Goal: Task Accomplishment & Management: Manage account settings

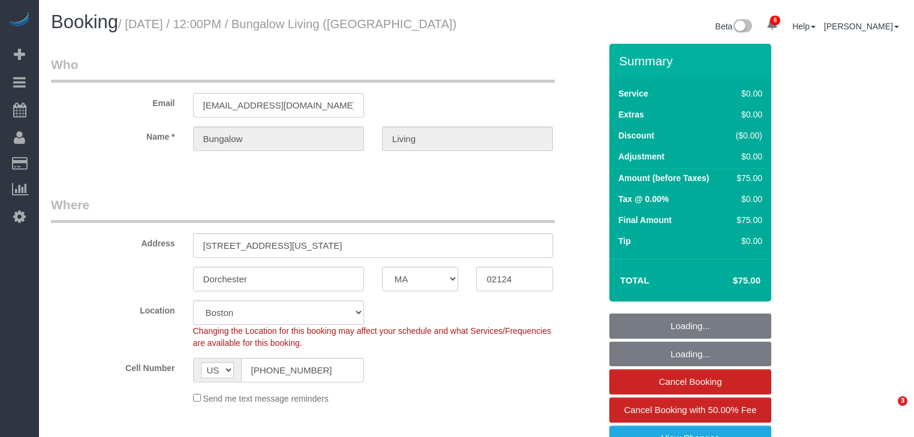
select select "MA"
select select "10"
select select "spot1"
select select "number:89"
select select "number:90"
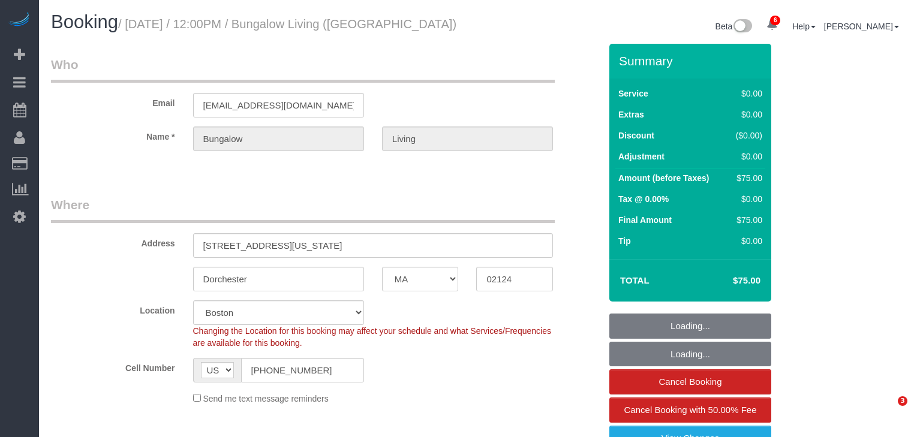
select select "number:15"
select select "number:7"
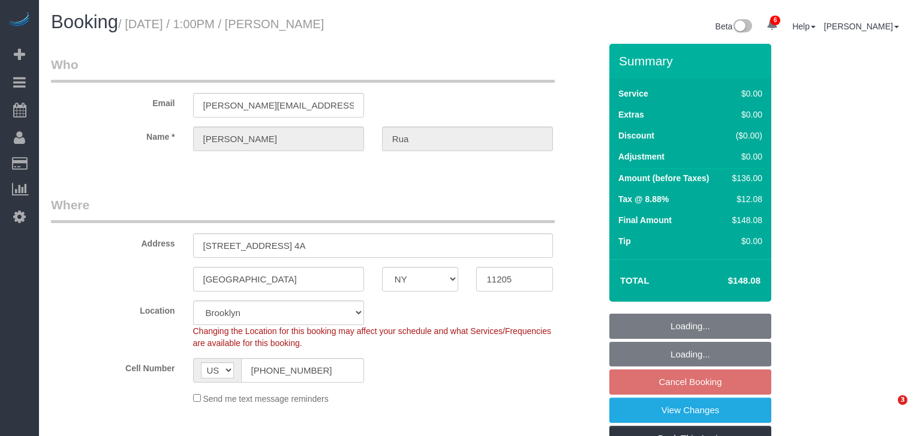
select select "NY"
select select "1"
select select "number:60"
select select "number:75"
select select "number:15"
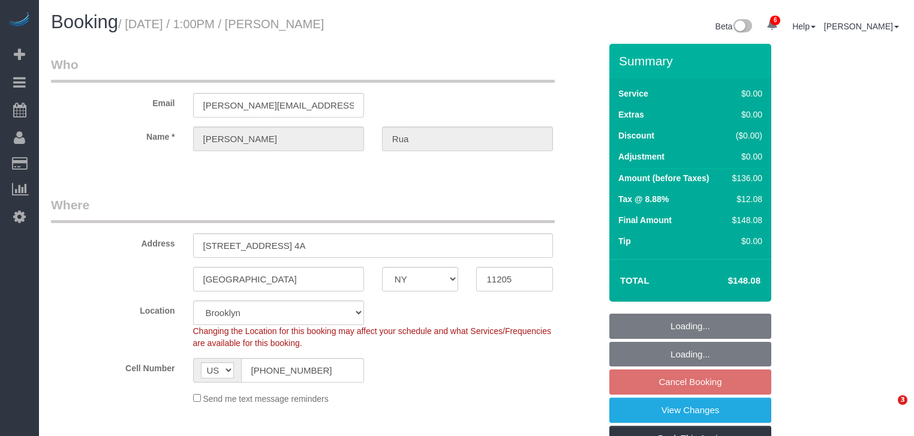
select select "number:5"
select select "spot6"
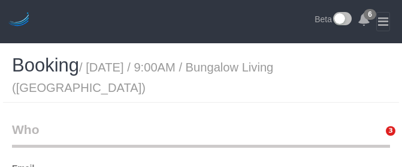
select select "[GEOGRAPHIC_DATA]"
select select "number:89"
select select "number:90"
select select "number:15"
select select "number:7"
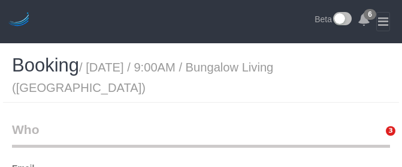
select select "spot40"
select select "5"
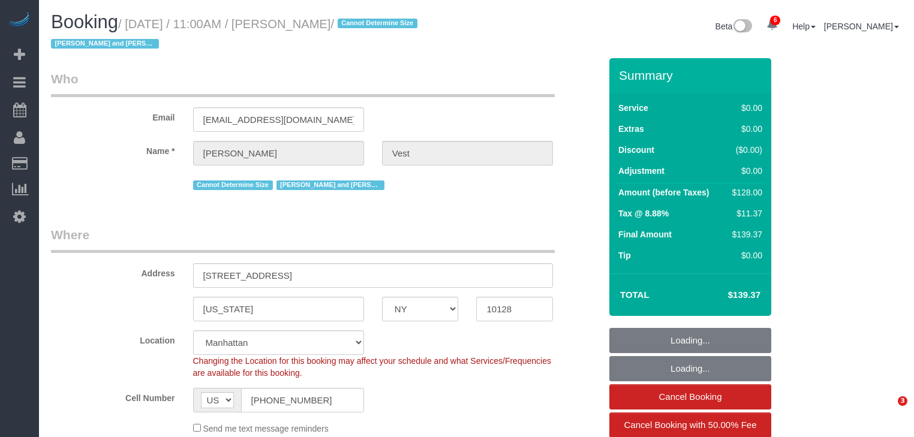
select select "NY"
select select "1"
select select "spot1"
select select "number:57"
select select "number:74"
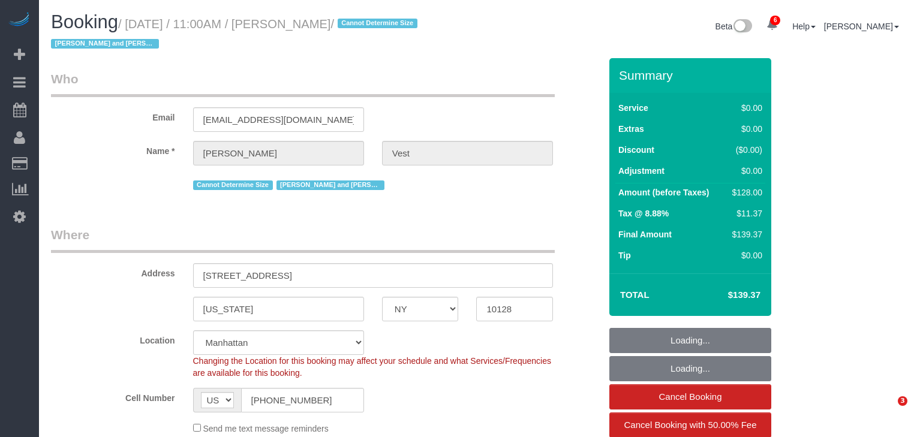
select select "number:15"
select select "number:6"
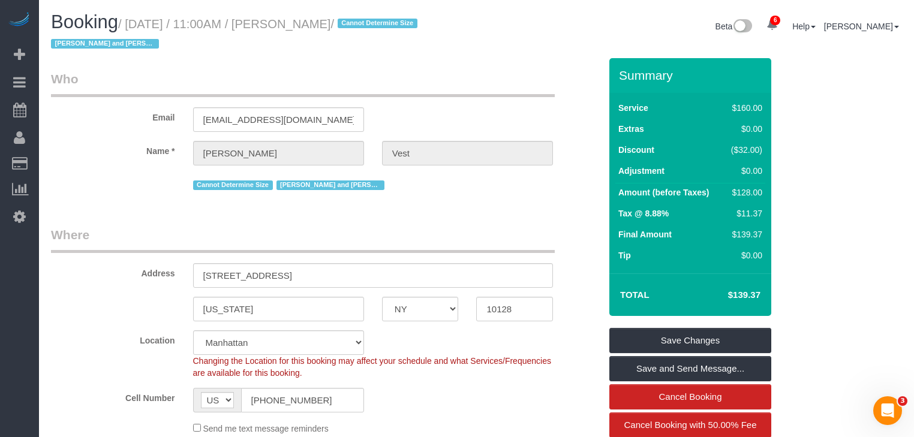
drag, startPoint x: 407, startPoint y: 52, endPoint x: 402, endPoint y: 90, distance: 38.6
click at [407, 55] on div "Booking / August 13, 2025 / 11:00AM / Jennifer Vest / Cannot Determine Size Isa…" at bounding box center [259, 35] width 435 height 46
click at [353, 82] on legend "Who" at bounding box center [303, 83] width 504 height 27
click at [238, 53] on h1 "Booking / August 13, 2025 / 11:00AM / Jennifer Vest / Cannot Determine Size Isa…" at bounding box center [259, 32] width 417 height 41
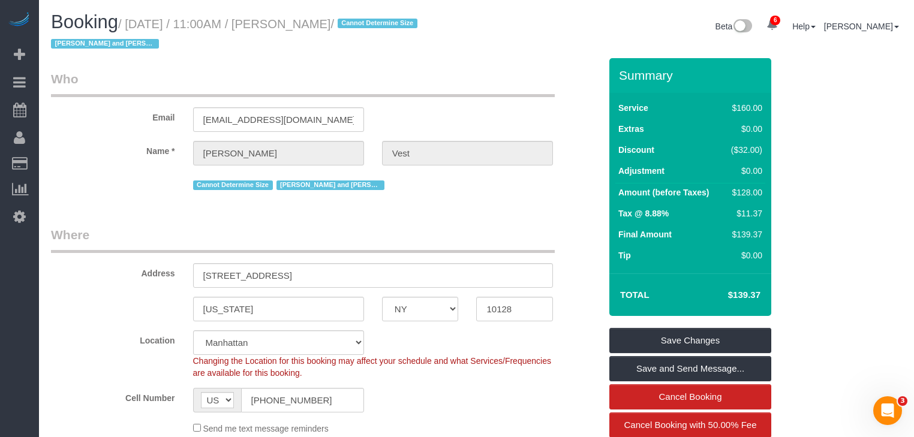
click at [297, 26] on small "/ August 13, 2025 / 11:00AM / Jennifer Vest / Cannot Determine Size Isabella an…" at bounding box center [236, 34] width 370 height 34
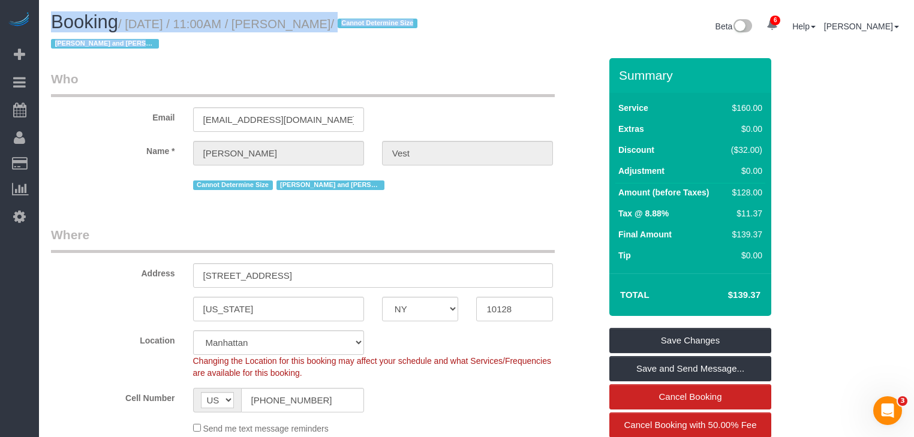
click at [297, 26] on small "/ August 13, 2025 / 11:00AM / Jennifer Vest / Cannot Determine Size Isabella an…" at bounding box center [236, 34] width 370 height 34
click at [309, 28] on small "/ August 13, 2025 / 11:00AM / Jennifer Vest / Cannot Determine Size Isabella an…" at bounding box center [236, 34] width 370 height 34
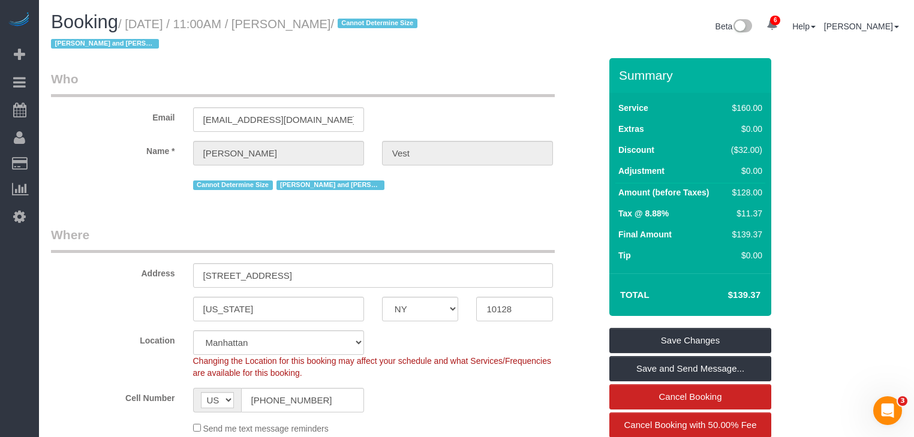
click at [311, 26] on small "/ August 13, 2025 / 11:00AM / Jennifer Vest / Cannot Determine Size Isabella an…" at bounding box center [236, 34] width 370 height 34
click at [332, 27] on small "/ August 13, 2025 / 11:00AM / Jennifer Vest / Cannot Determine Size Isabella an…" at bounding box center [236, 34] width 370 height 34
click at [468, 97] on div "Email jennvest77@gmail.com" at bounding box center [325, 101] width 567 height 62
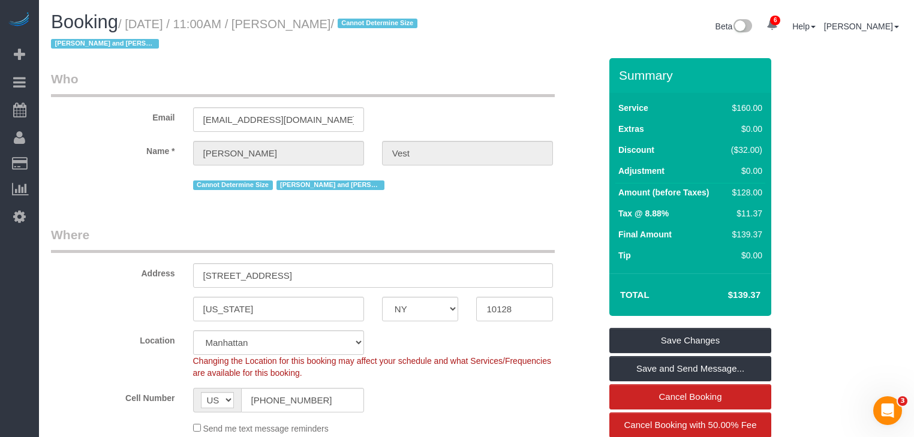
click at [479, 127] on div "Email jennvest77@gmail.com" at bounding box center [325, 101] width 567 height 62
click at [452, 79] on legend "Who" at bounding box center [303, 83] width 504 height 27
click at [465, 89] on legend "Who" at bounding box center [303, 83] width 504 height 27
click at [415, 104] on div "Email jennvest77@gmail.com" at bounding box center [325, 101] width 567 height 62
click at [534, 95] on legend "Who" at bounding box center [303, 83] width 504 height 27
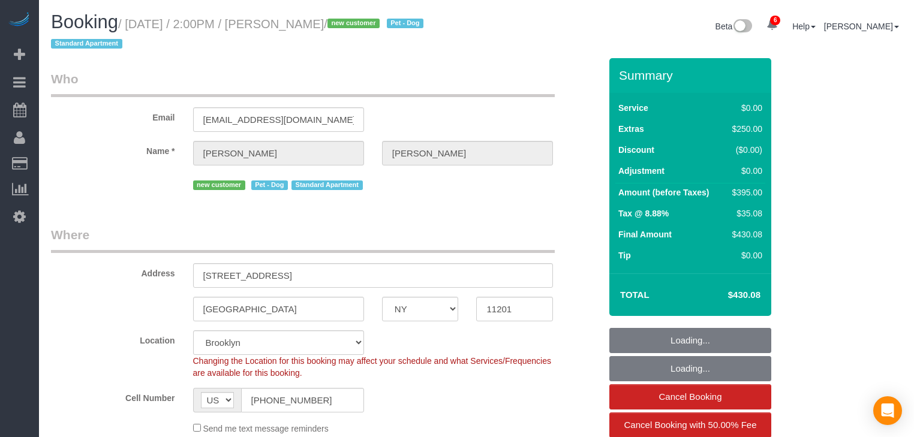
select select "NY"
select select "number:57"
select select "number:90"
select select "number:13"
select select "number:5"
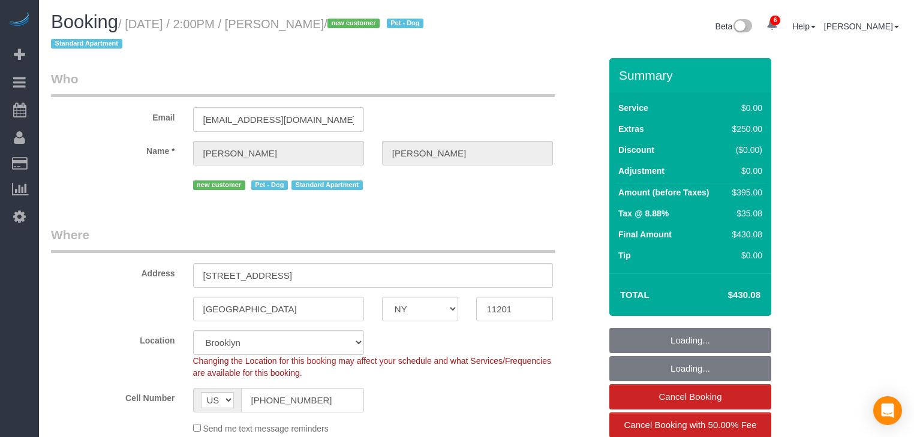
select select "spot36"
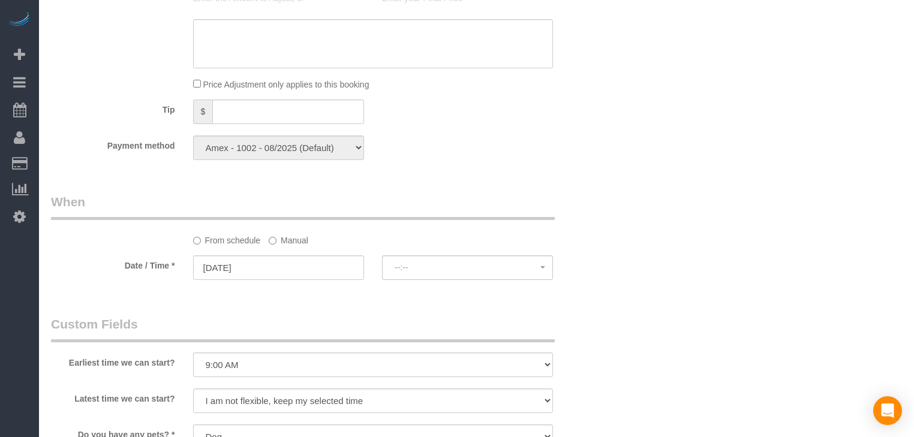
select select "1"
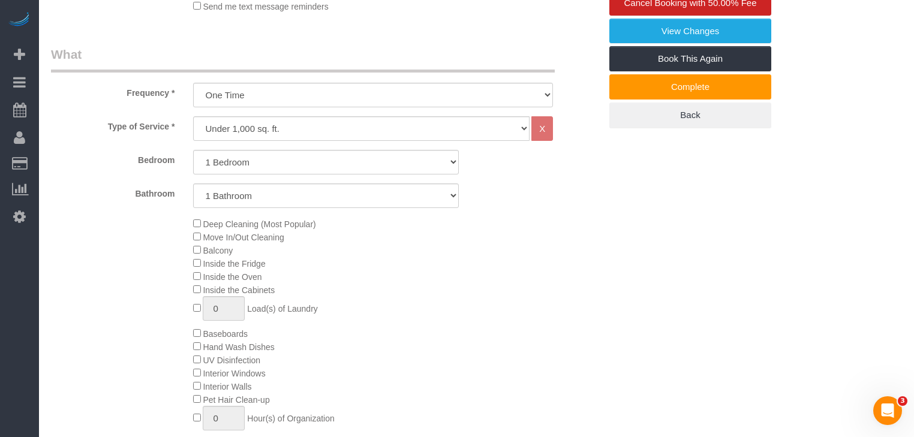
scroll to position [336, 0]
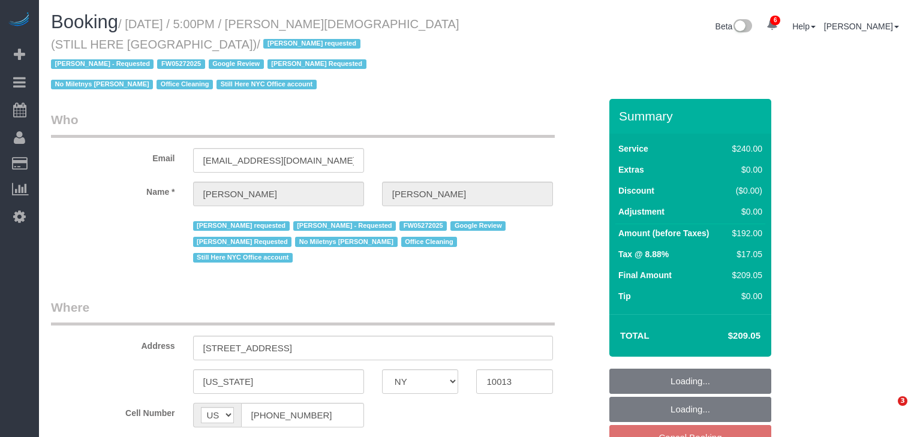
select select "NY"
select select "spot9"
select select "number:89"
select select "number:90"
select select "number:15"
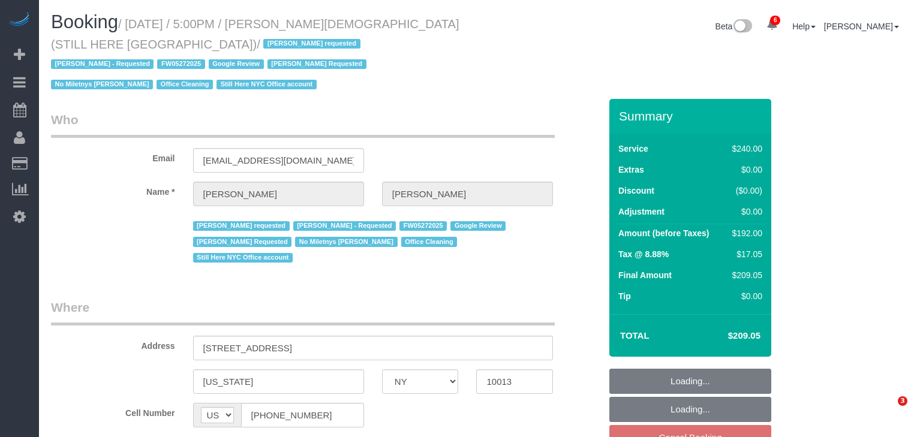
select select "number:5"
select select "180"
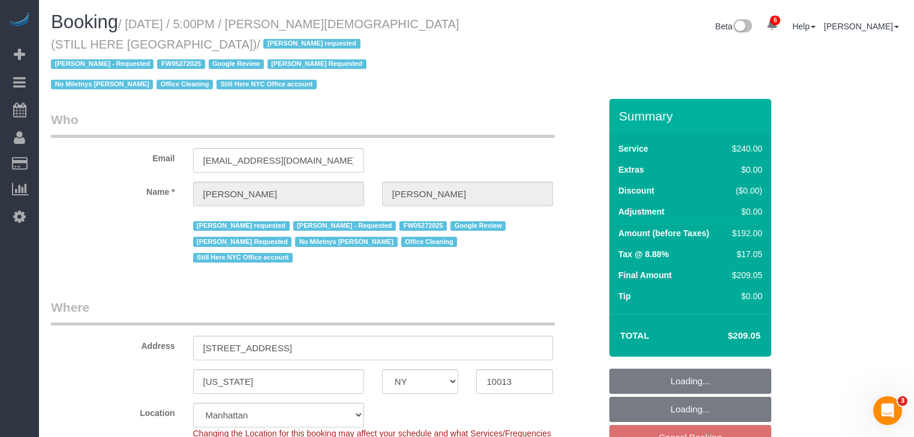
select select "object:2748"
select select "spot68"
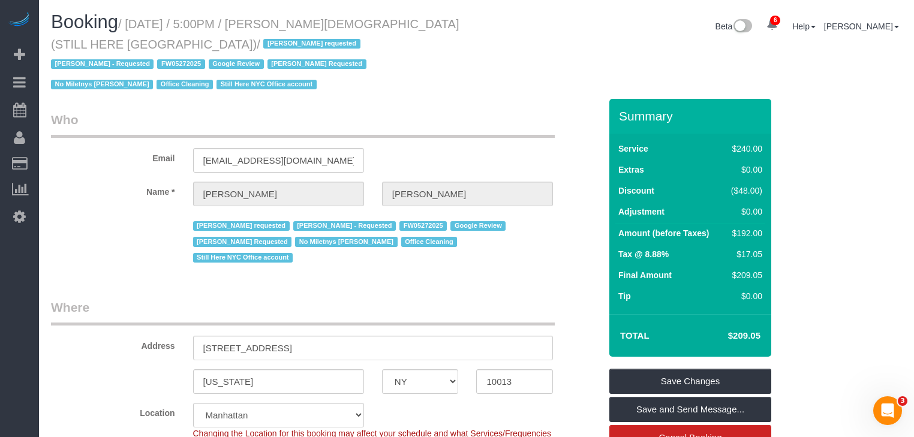
click at [486, 61] on div "Booking / August 19, 2025 / 5:00PM / William Jewkes (STILL HERE NYC) / Ana Arau…" at bounding box center [476, 55] width 869 height 87
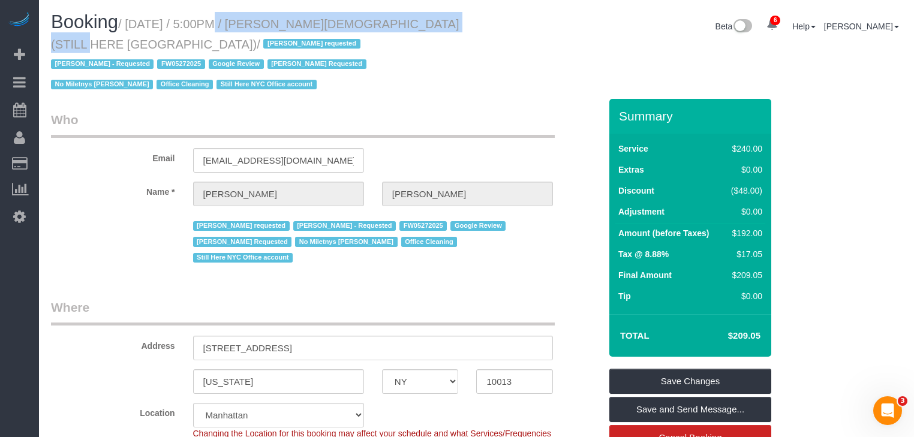
click at [437, 24] on small "/ August 19, 2025 / 5:00PM / William Jewkes (STILL HERE NYC) / Ana Araujo reque…" at bounding box center [255, 54] width 408 height 74
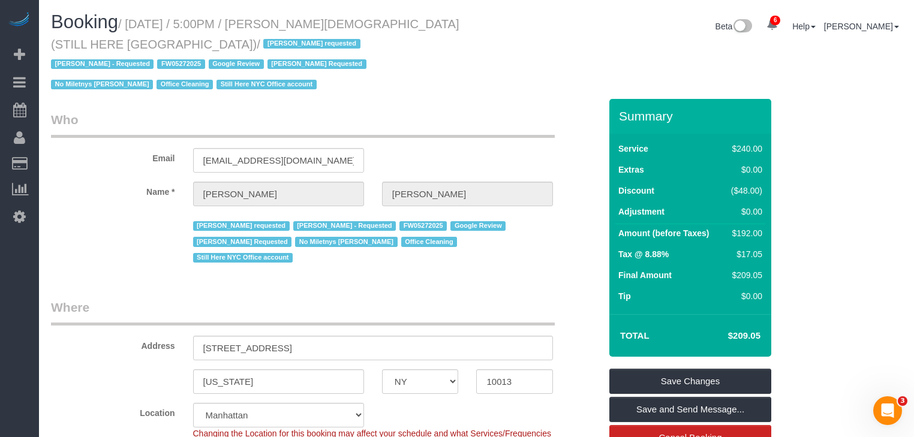
click at [468, 74] on div "Booking / August 19, 2025 / 5:00PM / William Jewkes (STILL HERE NYC) / Ana Arau…" at bounding box center [259, 55] width 435 height 87
click at [480, 123] on div "Email will@willjewkes.com" at bounding box center [325, 142] width 567 height 62
click at [441, 122] on div "Email will@willjewkes.com" at bounding box center [325, 142] width 567 height 62
click at [420, 111] on legend "Who" at bounding box center [303, 124] width 504 height 27
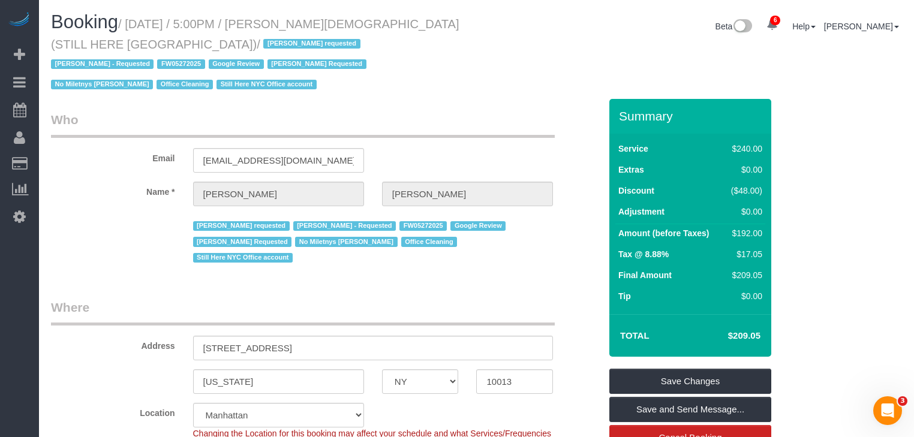
click at [525, 111] on legend "Who" at bounding box center [303, 124] width 504 height 27
click at [492, 111] on legend "Who" at bounding box center [303, 124] width 504 height 27
click at [510, 111] on legend "Who" at bounding box center [303, 124] width 504 height 27
click at [494, 111] on legend "Who" at bounding box center [303, 124] width 504 height 27
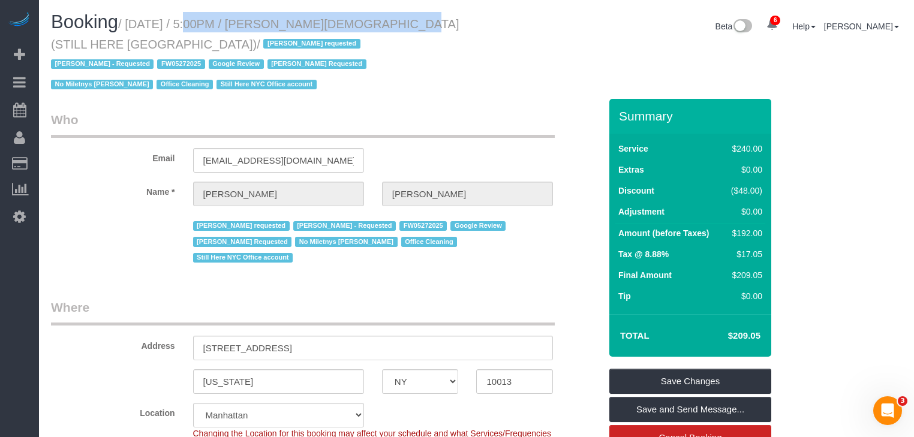
drag, startPoint x: 170, startPoint y: 22, endPoint x: 365, endPoint y: 20, distance: 194.9
click at [365, 20] on small "/ August 19, 2025 / 5:00PM / William Jewkes (STILL HERE NYC) / Ana Araujo reque…" at bounding box center [255, 54] width 408 height 74
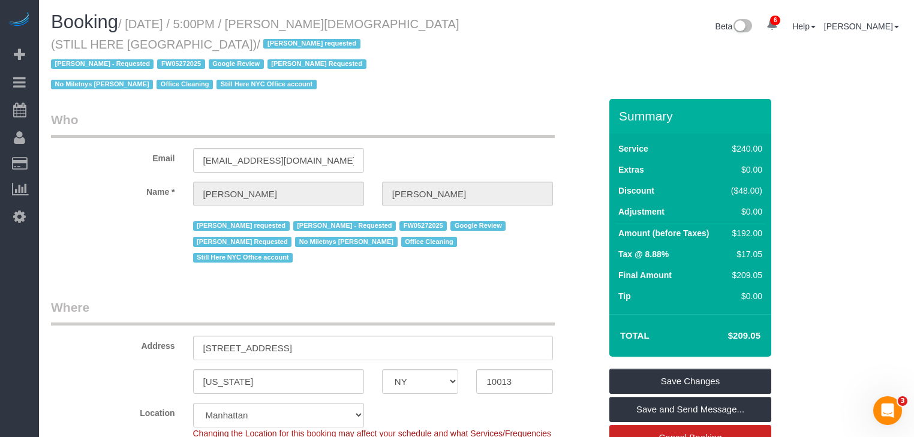
click at [499, 37] on div "Beta 6 Your Notifications You have 0 alerts × You have 3 to charge for 08/11/20…" at bounding box center [694, 28] width 435 height 32
click at [527, 122] on div "Email will@willjewkes.com" at bounding box center [325, 142] width 567 height 62
click at [501, 65] on div "Booking / August 19, 2025 / 5:00PM / William Jewkes (STILL HERE NYC) / Ana Arau…" at bounding box center [476, 55] width 869 height 87
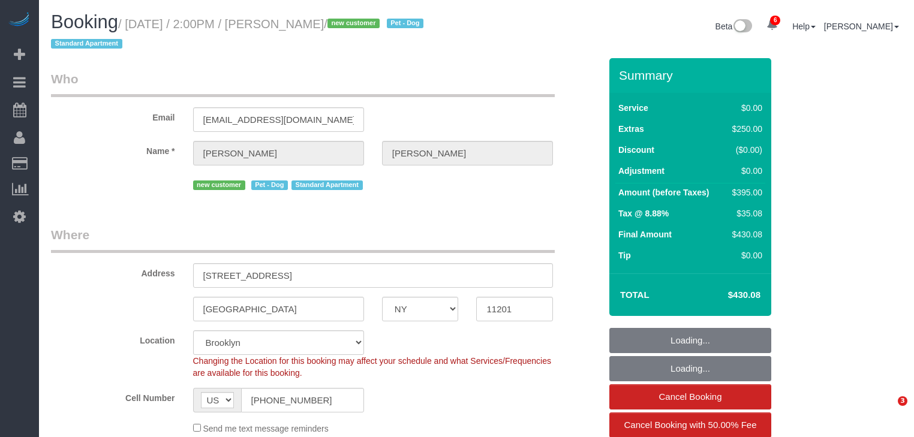
select select "NY"
select select "number:57"
select select "number:90"
select select "number:13"
select select "number:5"
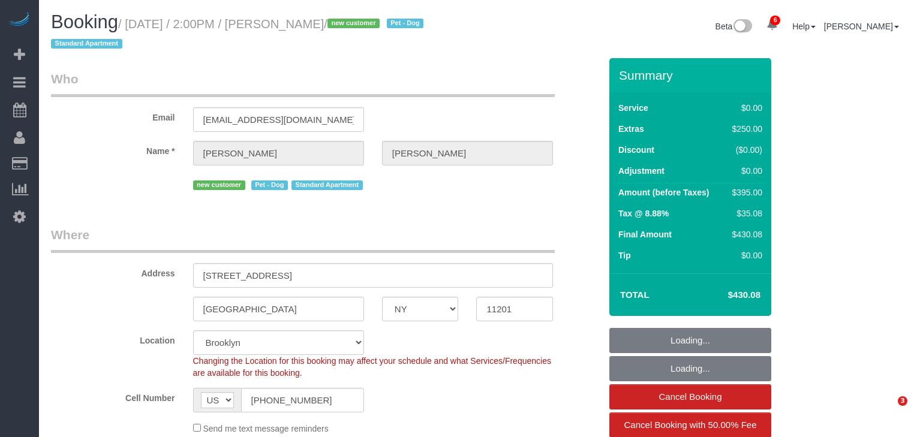
select select "1"
select select "object:944"
select select "spot1"
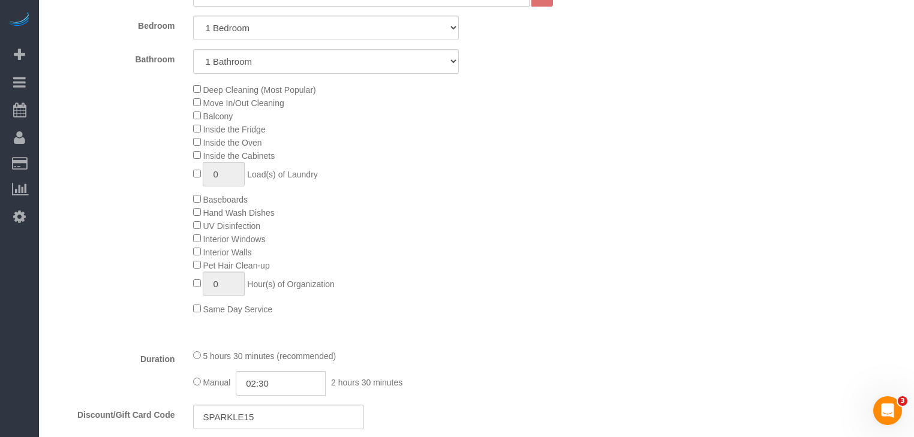
scroll to position [624, 0]
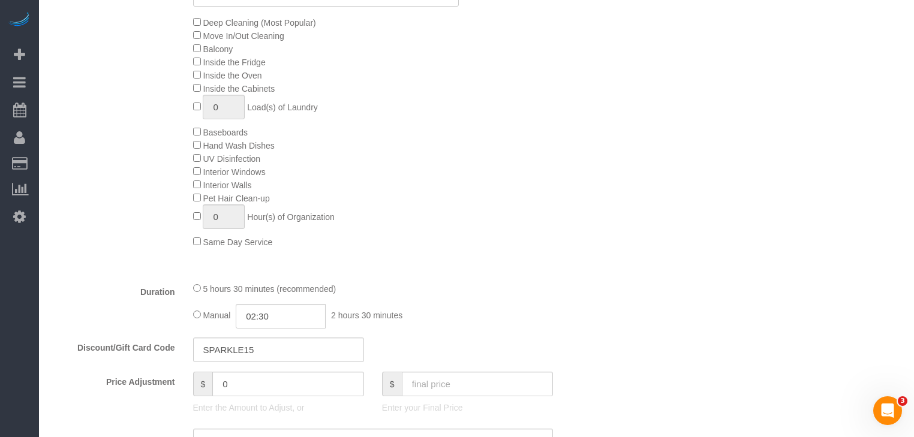
drag, startPoint x: 252, startPoint y: 295, endPoint x: 312, endPoint y: 296, distance: 59.4
click at [312, 294] on span "5 hours 30 minutes (recommended)" at bounding box center [269, 289] width 133 height 10
click at [359, 294] on div "5 hours 30 minutes (recommended)" at bounding box center [373, 288] width 360 height 13
click at [456, 309] on div "5 hours 30 minutes (recommended) Manual 02:30 2 hours 30 minutes" at bounding box center [373, 305] width 378 height 47
click at [516, 303] on div "5 hours 30 minutes (recommended) Manual 02:30 2 hours 30 minutes" at bounding box center [373, 305] width 378 height 47
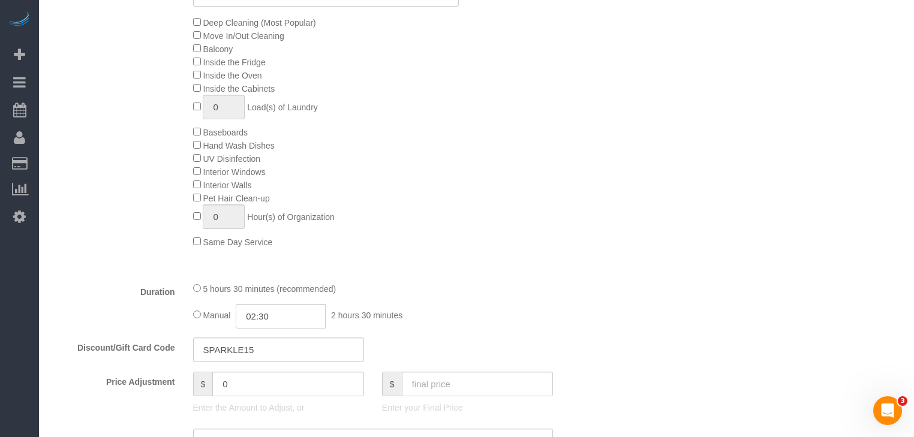
drag, startPoint x: 324, startPoint y: 297, endPoint x: 350, endPoint y: 310, distance: 29.0
click at [350, 310] on div "5 hours 30 minutes (recommended) Manual 02:30 2 hours 30 minutes" at bounding box center [373, 305] width 378 height 47
click at [454, 301] on div "5 hours 30 minutes (recommended) Manual 02:30 2 hours 30 minutes" at bounding box center [373, 305] width 378 height 47
drag, startPoint x: 249, startPoint y: 297, endPoint x: 311, endPoint y: 297, distance: 61.2
click at [311, 294] on span "5 hours 30 minutes (recommended)" at bounding box center [269, 289] width 133 height 10
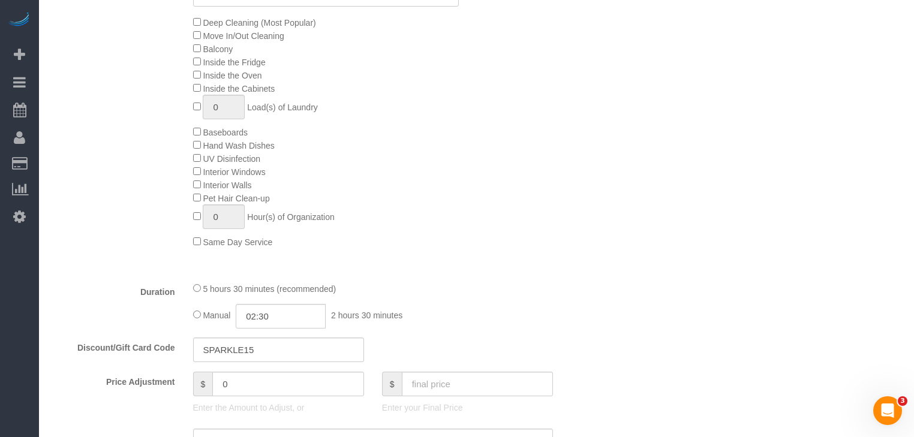
click at [372, 295] on div "5 hours 30 minutes (recommended)" at bounding box center [373, 288] width 360 height 13
click at [500, 328] on div "Manual 02:30 2 hours 30 minutes" at bounding box center [373, 316] width 360 height 25
click at [516, 323] on div "Manual 02:30 2 hours 30 minutes" at bounding box center [373, 316] width 360 height 25
click at [442, 302] on div "5 hours 30 minutes (recommended) Manual 02:30 2 hours 30 minutes" at bounding box center [373, 305] width 378 height 47
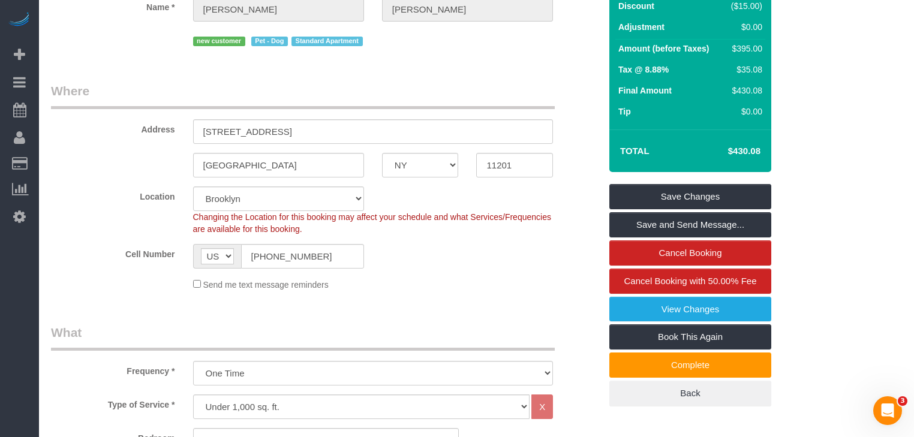
scroll to position [384, 0]
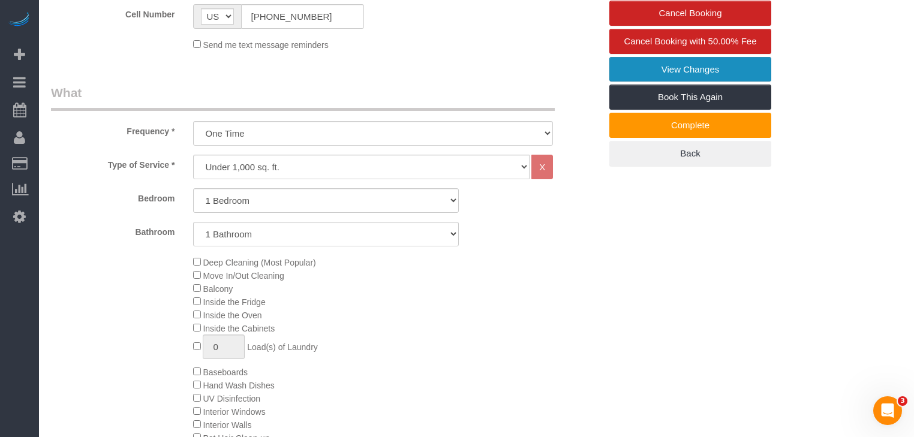
click at [726, 71] on link "View Changes" at bounding box center [690, 69] width 162 height 25
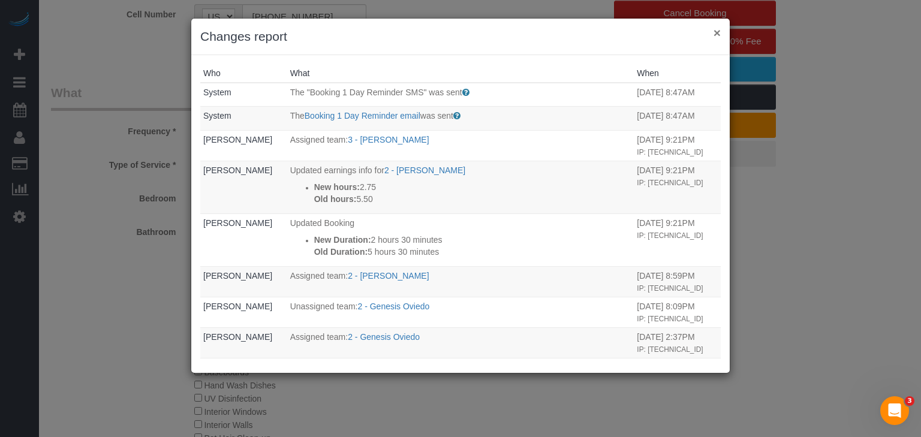
click at [717, 32] on button "×" at bounding box center [717, 32] width 7 height 13
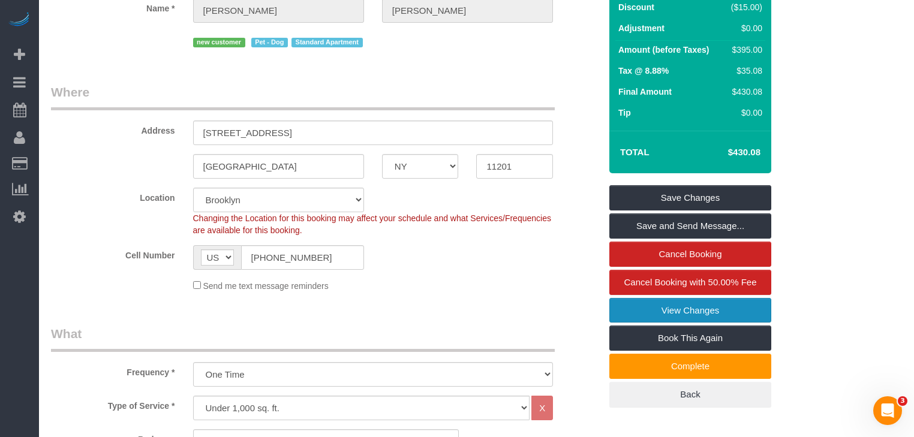
scroll to position [144, 0]
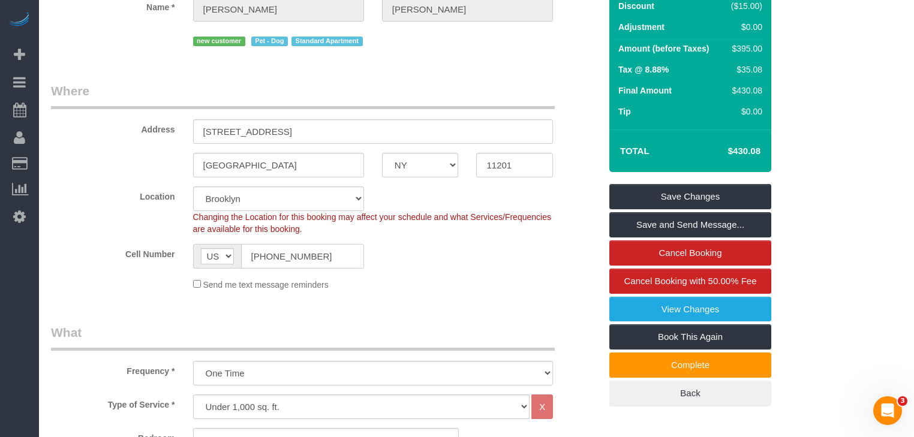
click at [407, 113] on div "Address 73 Gold Street, Apt. 4" at bounding box center [325, 113] width 567 height 62
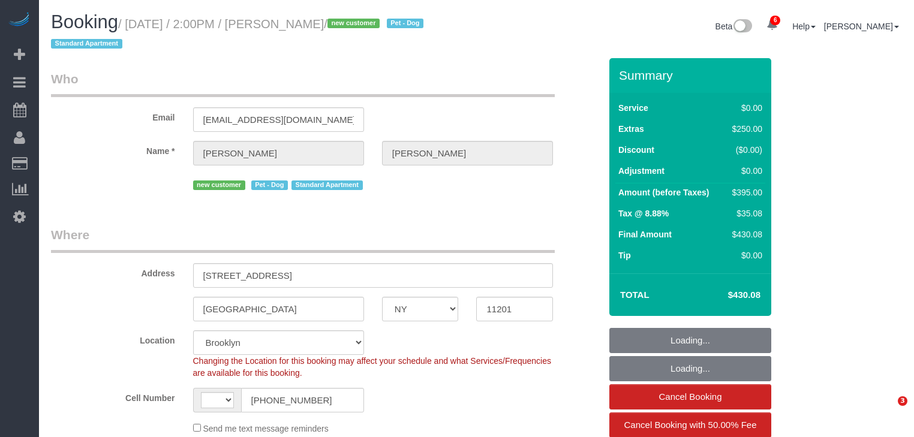
select select "NY"
select select "number:57"
select select "number:90"
select select "number:13"
select select "number:5"
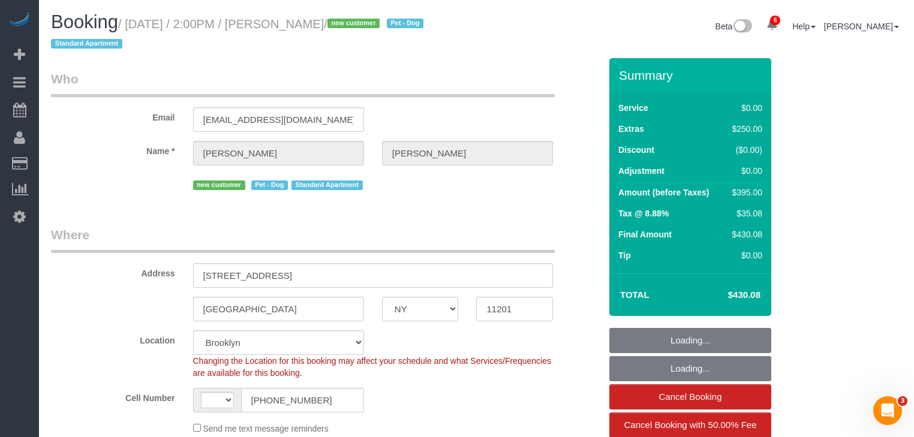
select select "string:[GEOGRAPHIC_DATA]"
select select "object:846"
select select "1"
select select "spot1"
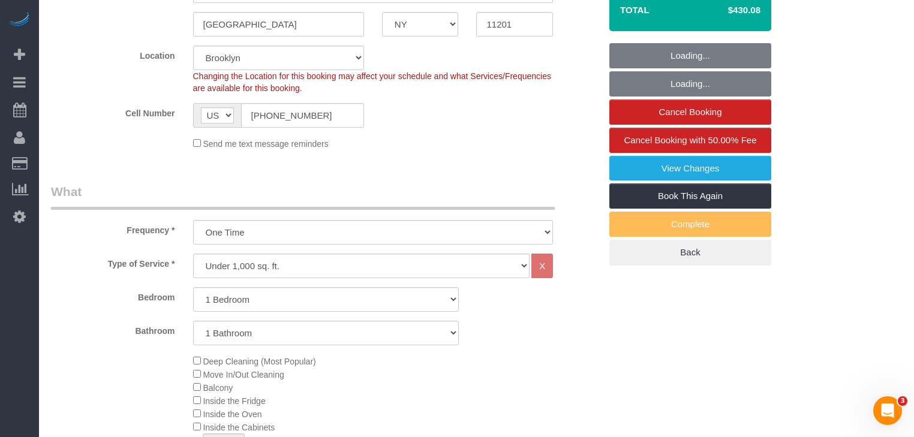
scroll to position [288, 0]
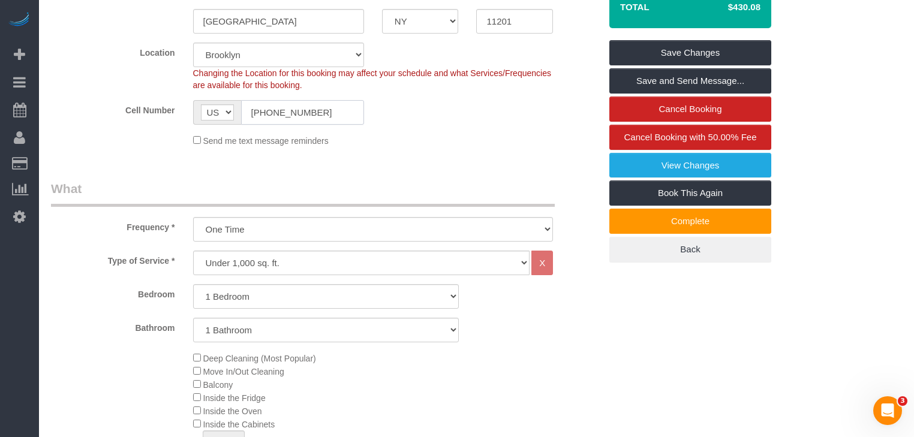
click at [165, 133] on sui-booking-location "Location Manhattan Austin Boston Bronx Brooklyn Charlotte Denver New Jersey Por…" at bounding box center [325, 95] width 549 height 104
click at [426, 150] on fieldset "Where Address 73 Gold Street, Apt. 4 Brooklyn AK AL AR AZ CA CO CT DC DE FL GA …" at bounding box center [325, 47] width 549 height 218
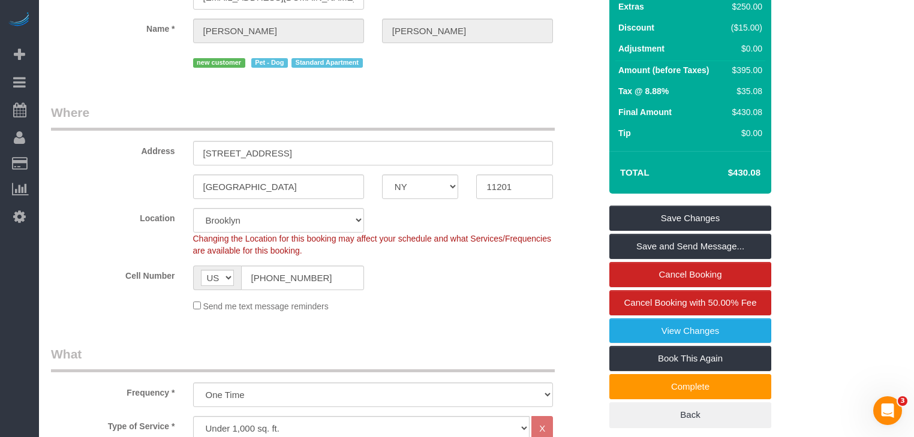
scroll to position [0, 0]
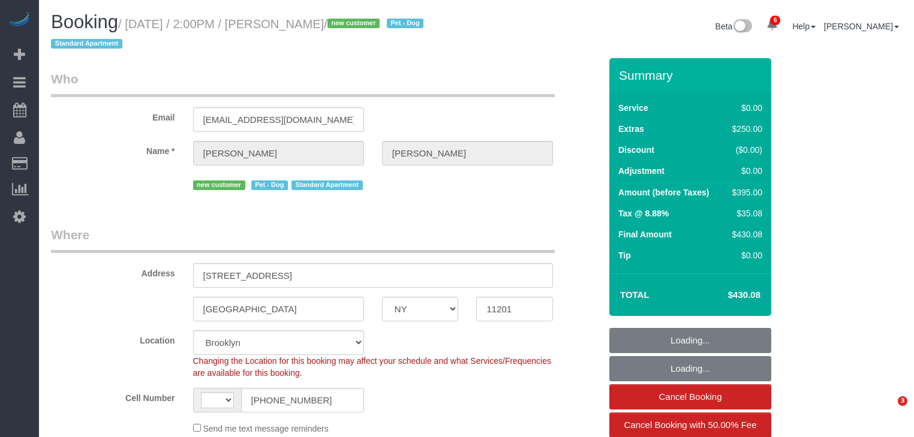
select select "NY"
select select "string:[GEOGRAPHIC_DATA]"
select select "string:stripe-pm_1Rsos74VGloSiKo7JLCW9Pkr"
select select "spot1"
select select "number:57"
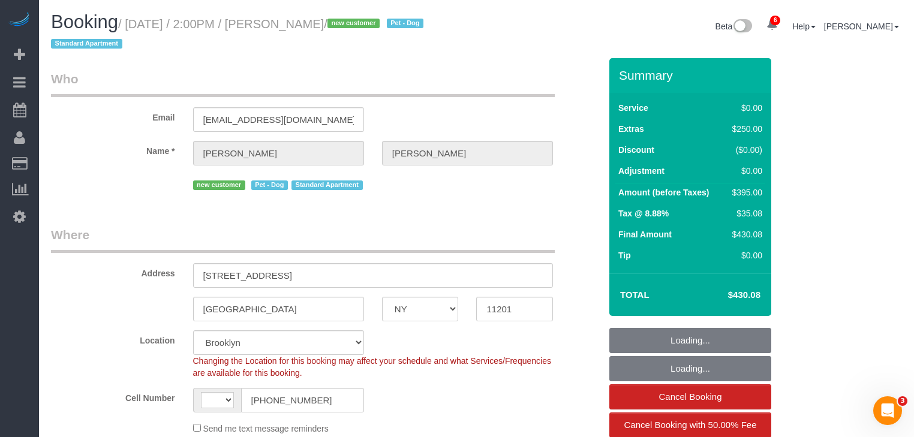
select select "number:90"
select select "number:13"
select select "number:5"
select select "object:846"
select select "1"
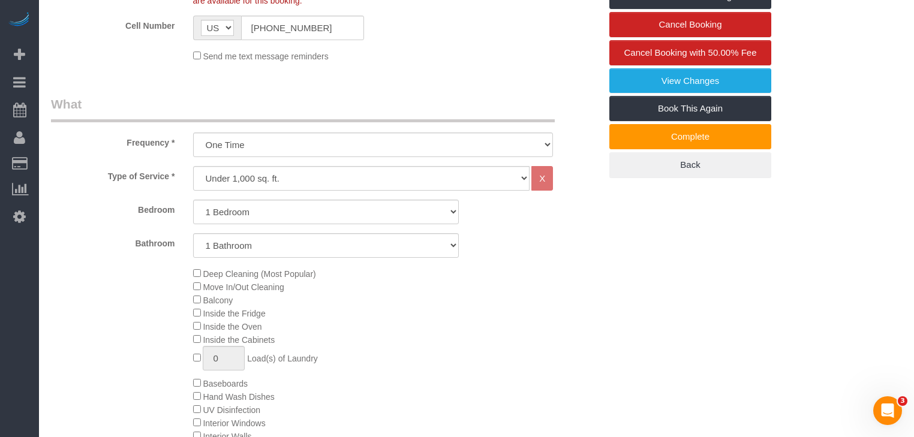
scroll to position [480, 0]
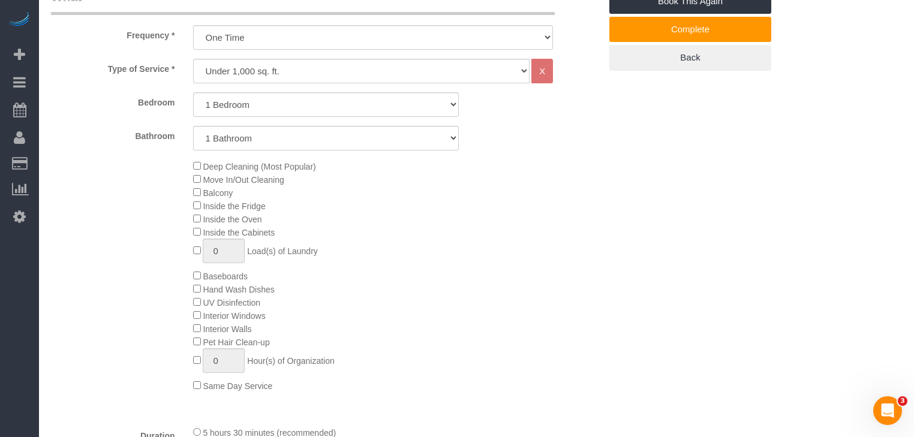
click at [506, 239] on div "Deep Cleaning (Most Popular) Move In/Out Cleaning Balcony Inside the Fridge Ins…" at bounding box center [397, 276] width 426 height 233
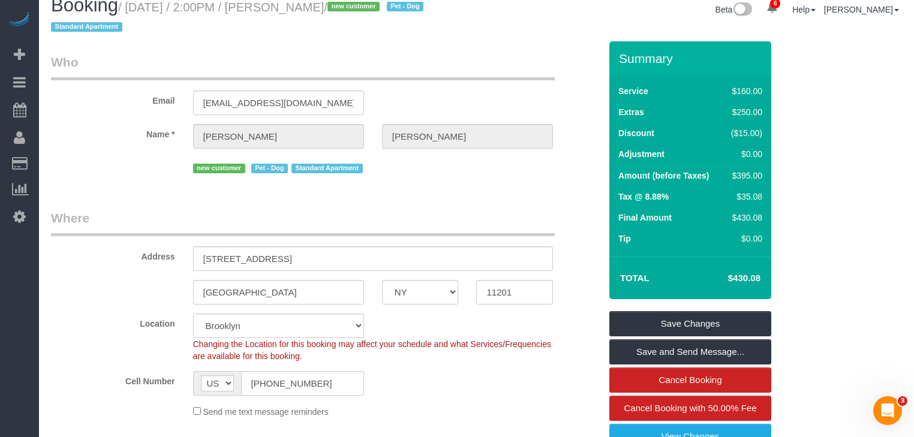
scroll to position [0, 0]
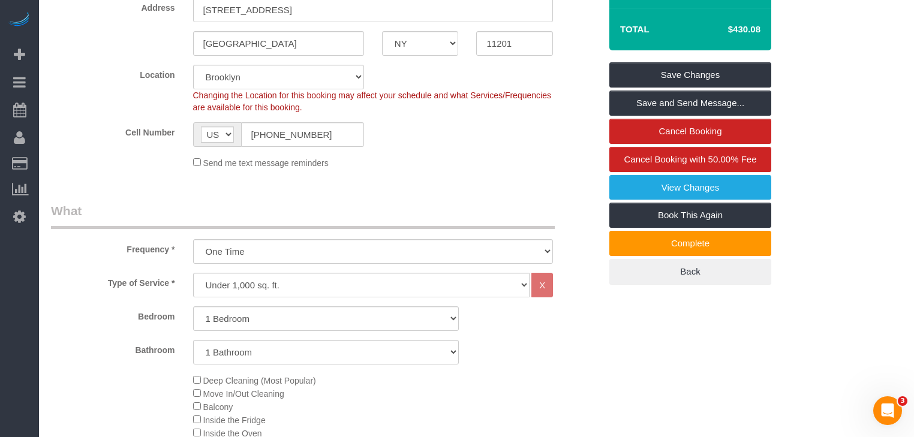
scroll to position [288, 0]
